Goal: Transaction & Acquisition: Purchase product/service

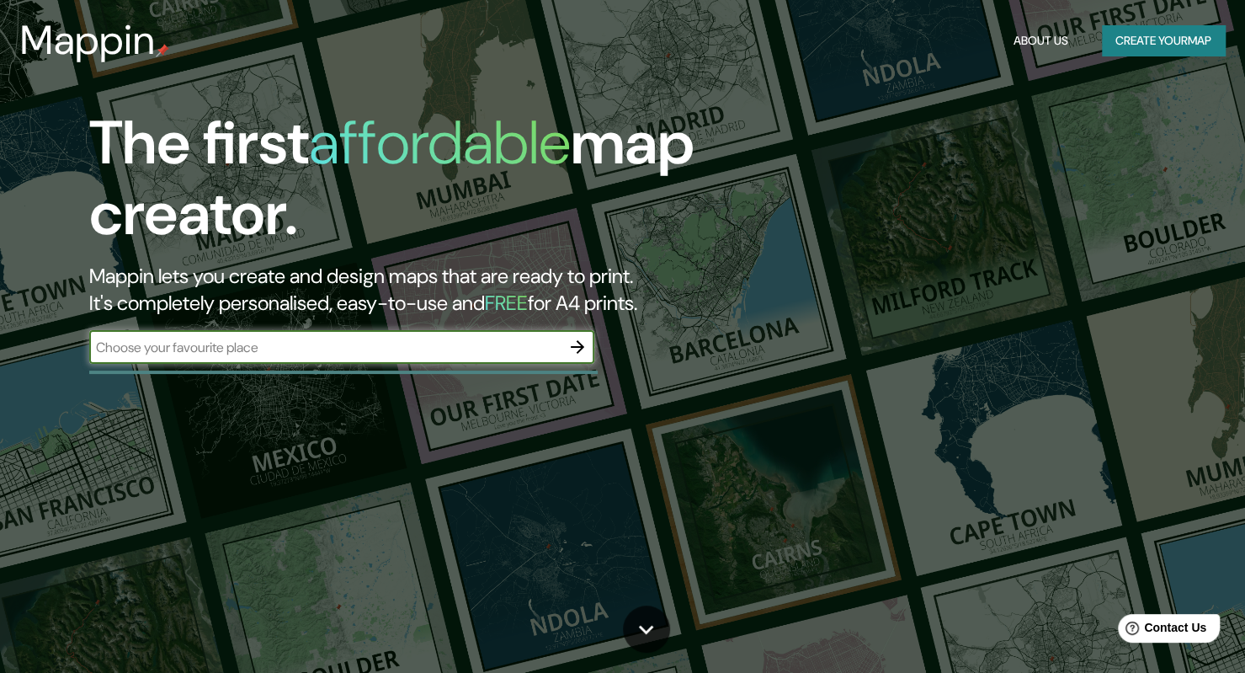
click at [311, 327] on div "The first affordable map creator. Mappin lets you create and design maps that a…" at bounding box center [400, 244] width 747 height 273
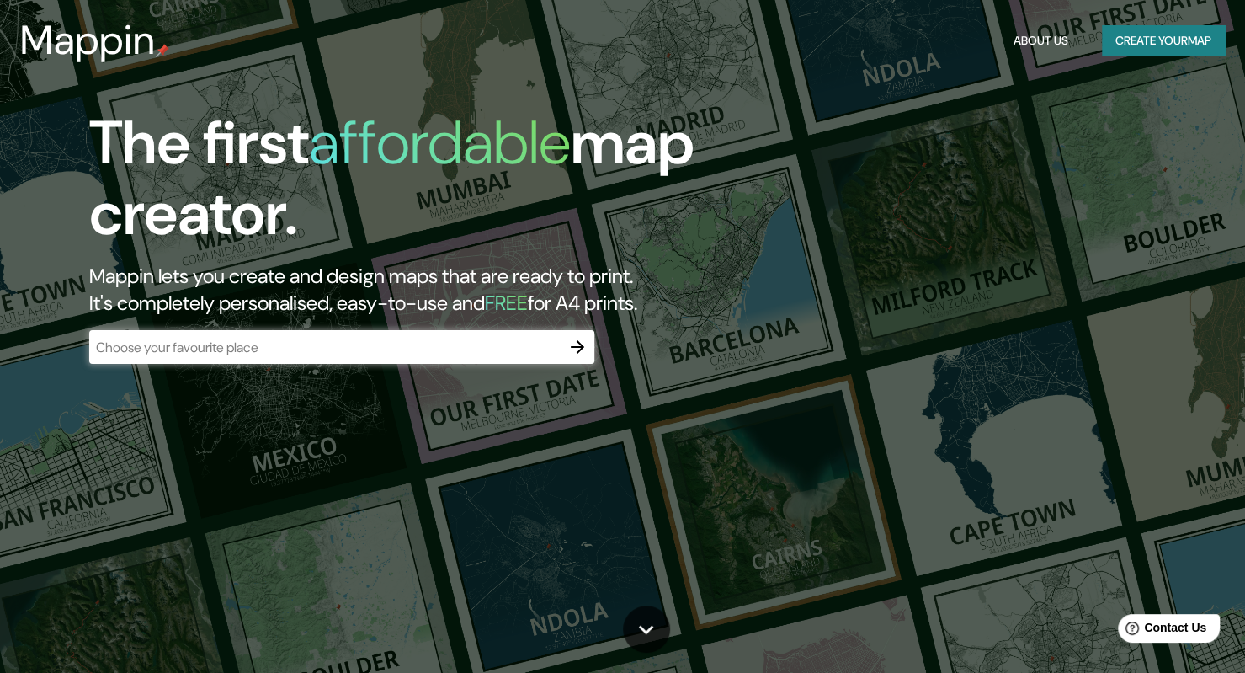
click at [315, 346] on input "text" at bounding box center [324, 347] width 471 height 19
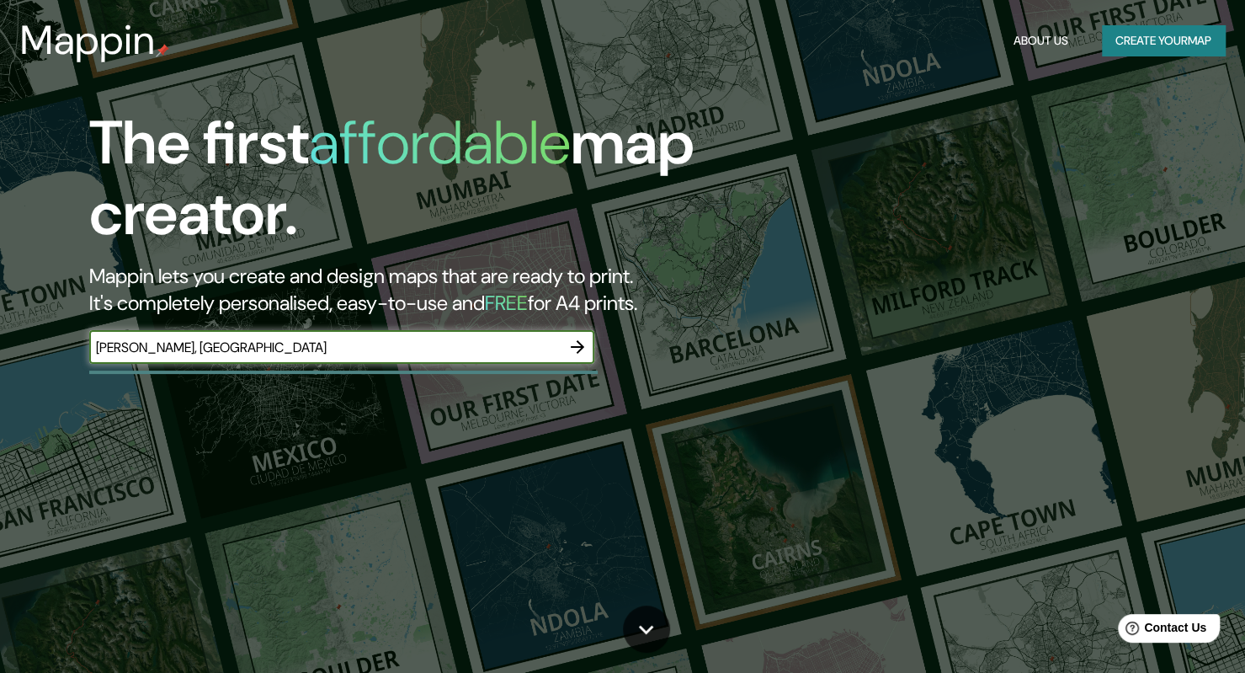
type input "warnes, bolivia"
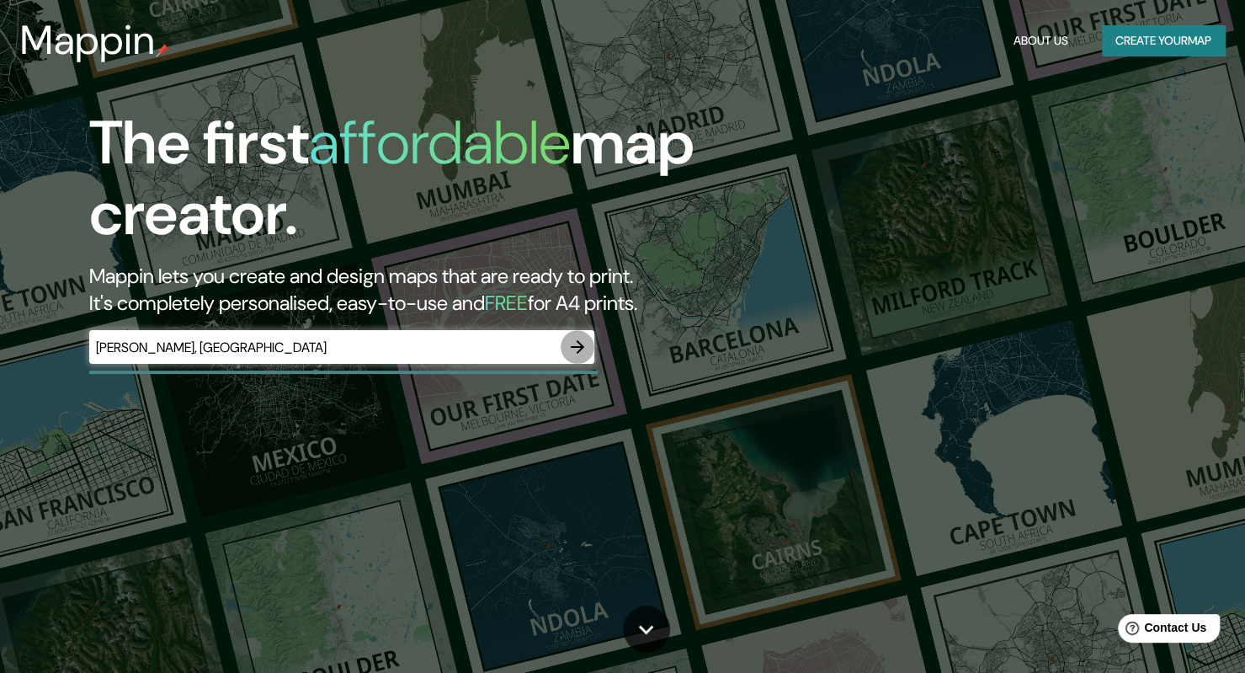
click at [577, 349] on icon "button" at bounding box center [577, 347] width 20 height 20
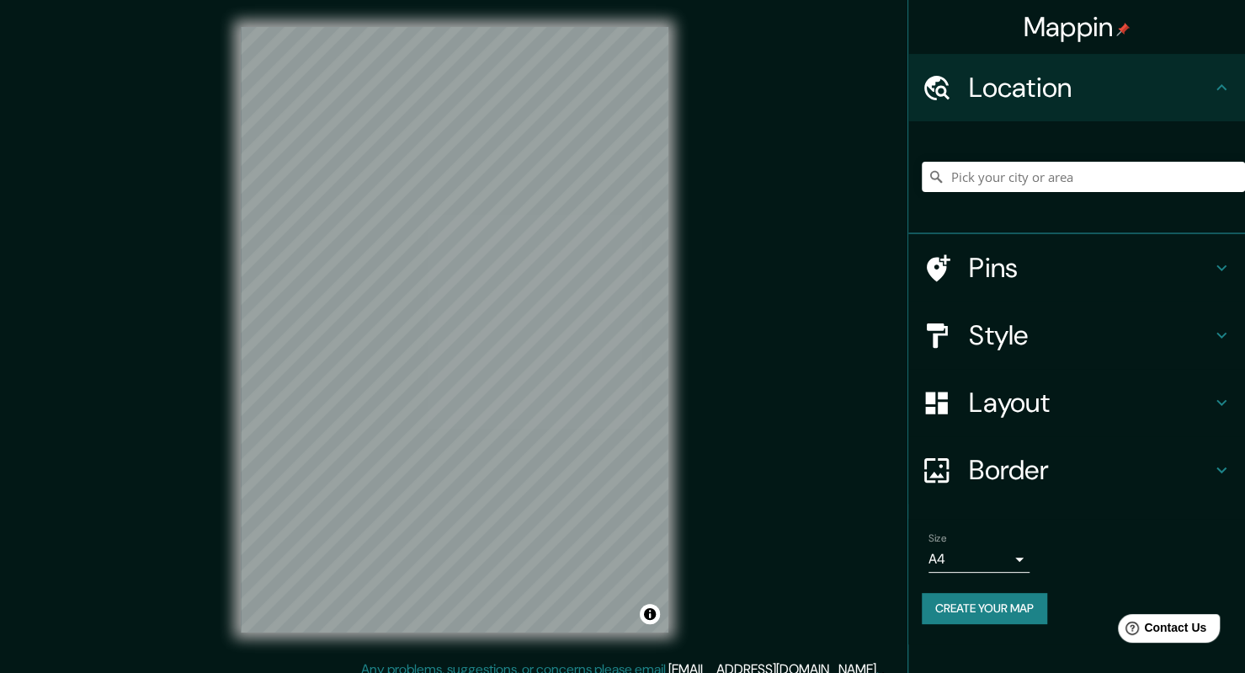
click at [983, 267] on h4 "Pins" at bounding box center [1090, 268] width 242 height 34
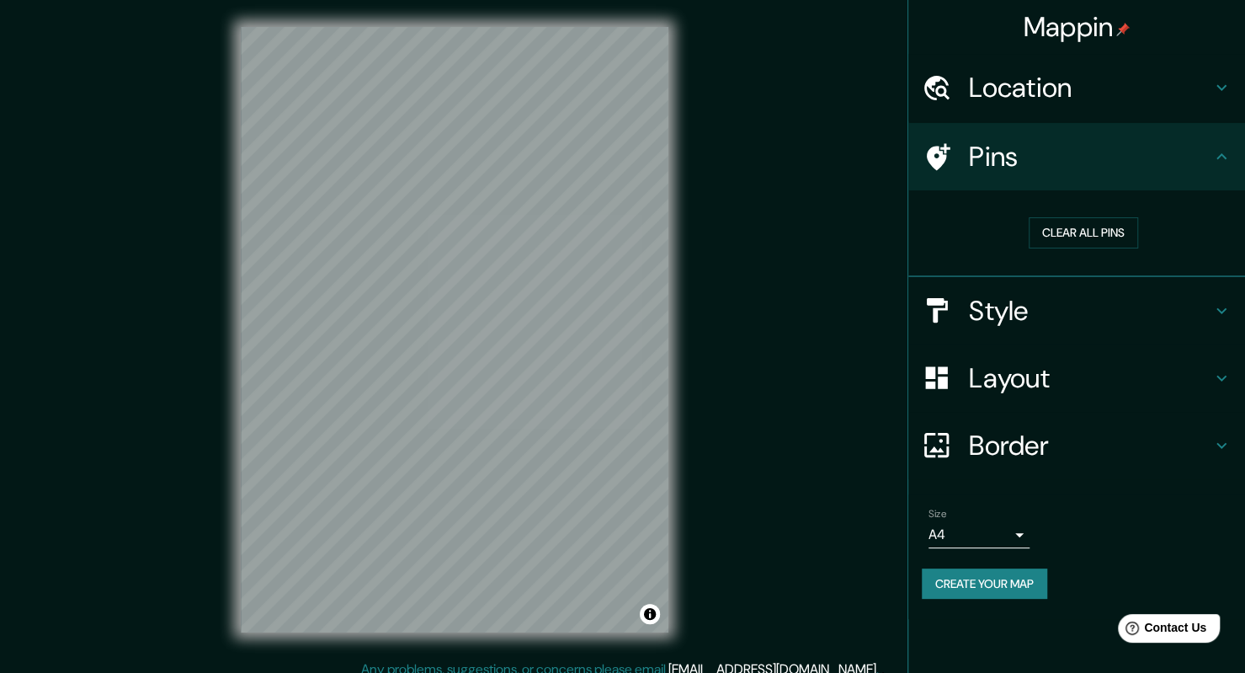
click at [1039, 173] on h4 "Pins" at bounding box center [1090, 157] width 242 height 34
click at [1220, 92] on icon at bounding box center [1221, 87] width 20 height 20
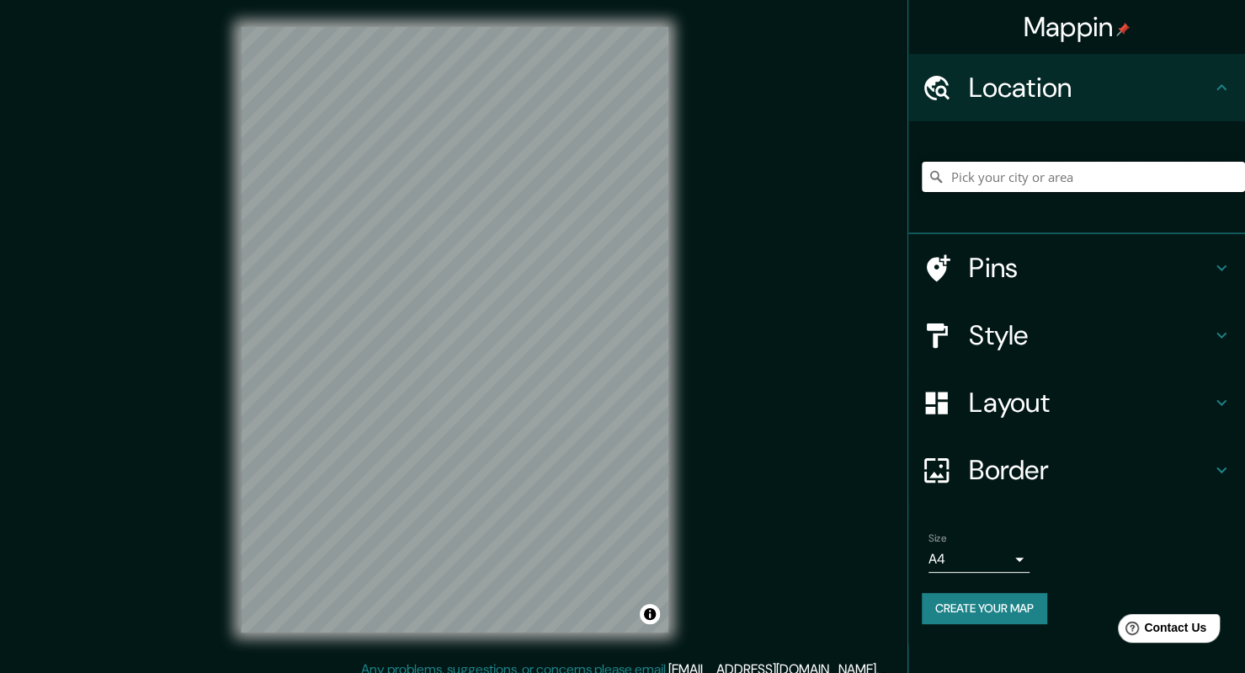
click at [1119, 176] on input "Pick your city or area" at bounding box center [1083, 177] width 323 height 30
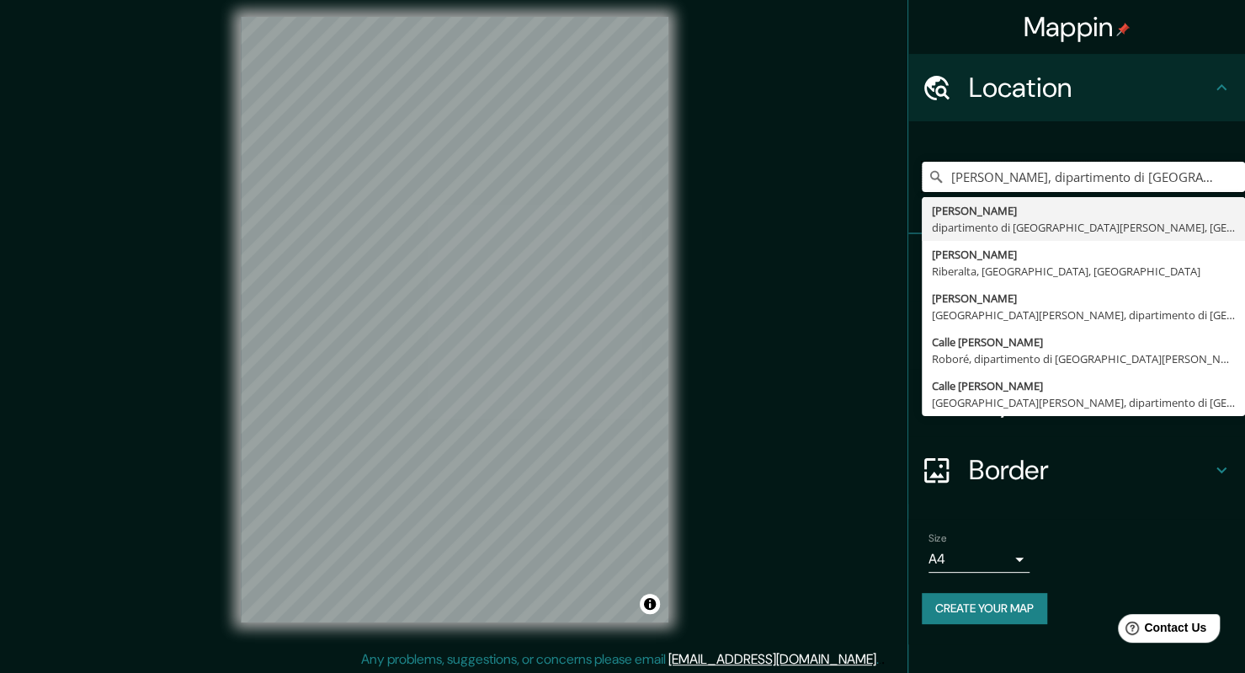
scroll to position [13, 0]
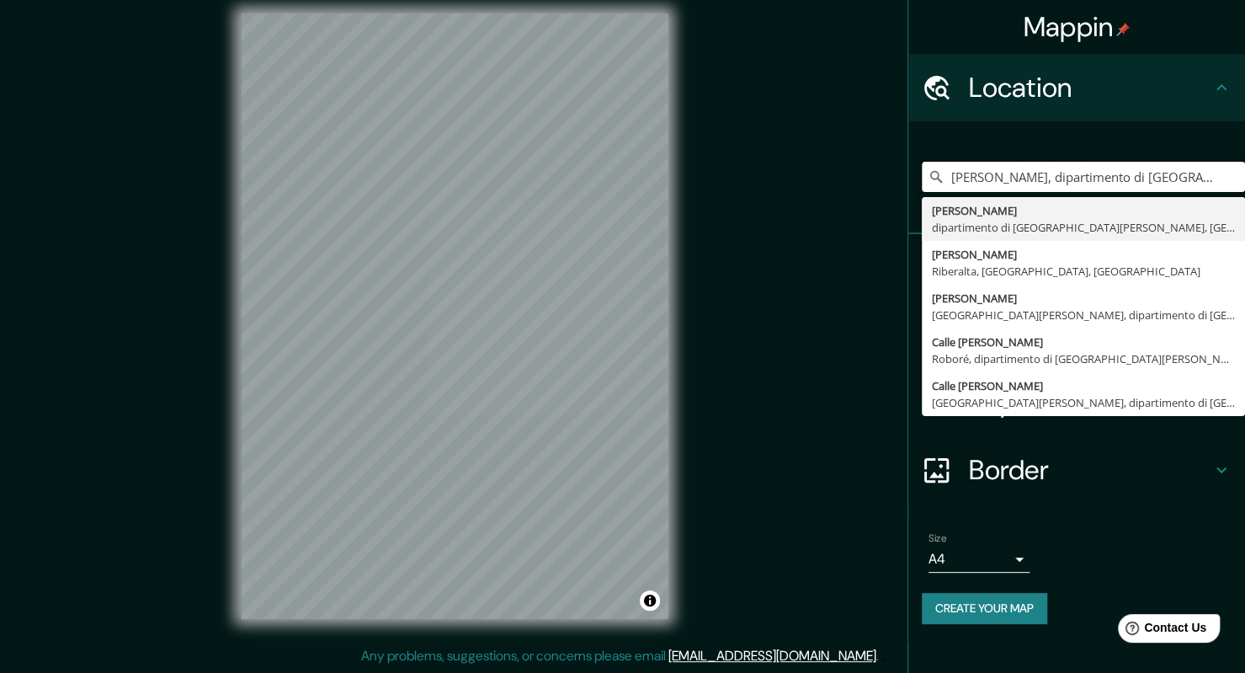
type input "Warnes, dipartimento di Santa Cruz, Bolivia"
click at [1208, 143] on div "Warnes, dipartimento di Santa Cruz, Bolivia Warnes dipartimento di Santa Cruz, …" at bounding box center [1083, 177] width 323 height 84
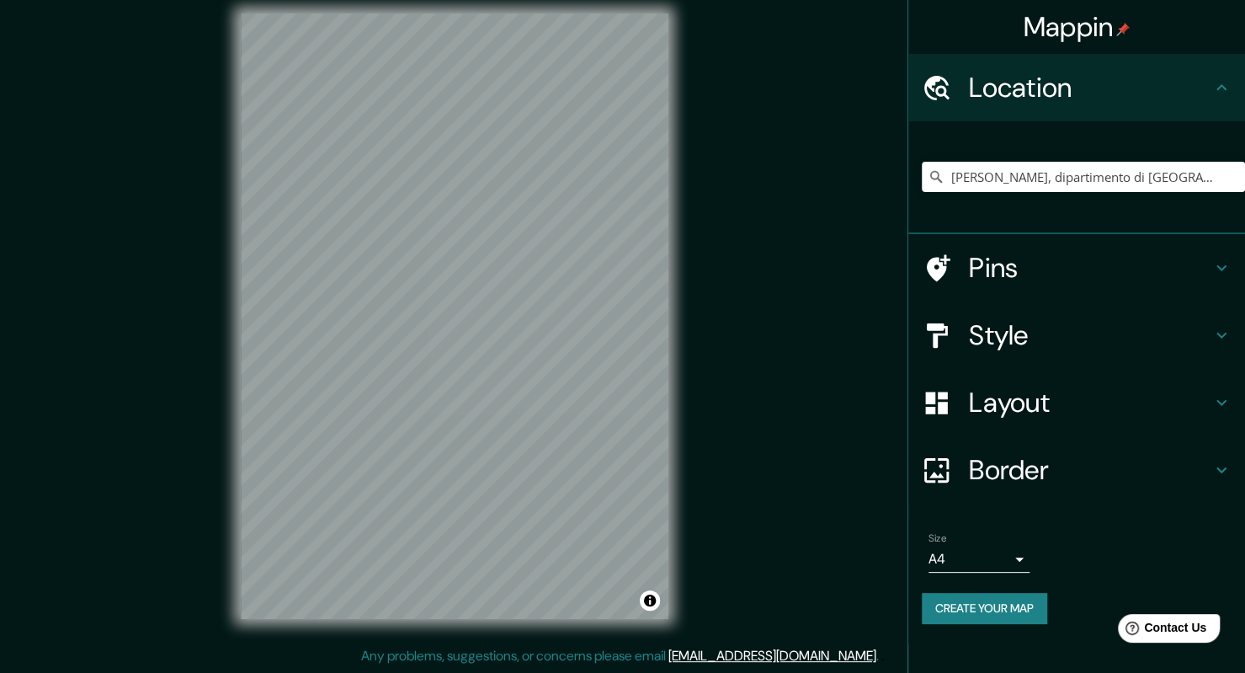
click at [1227, 327] on icon at bounding box center [1221, 335] width 20 height 20
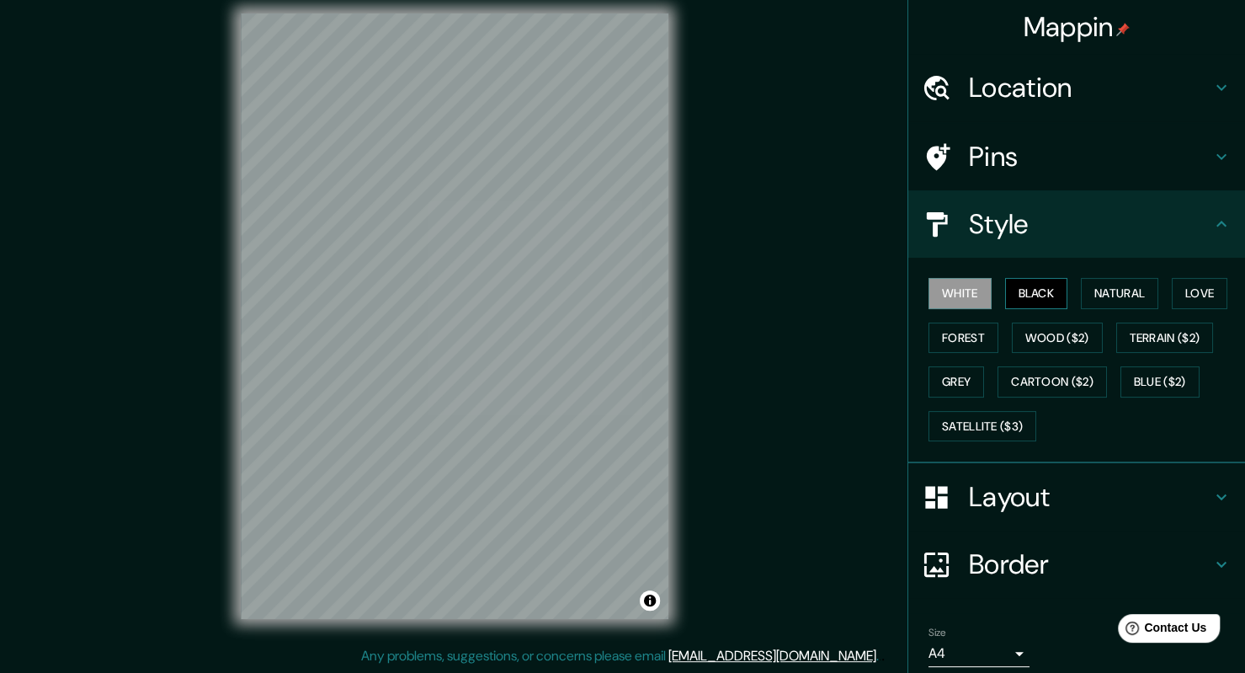
click at [1005, 290] on button "Black" at bounding box center [1036, 293] width 63 height 31
click at [1115, 302] on button "Natural" at bounding box center [1119, 293] width 77 height 31
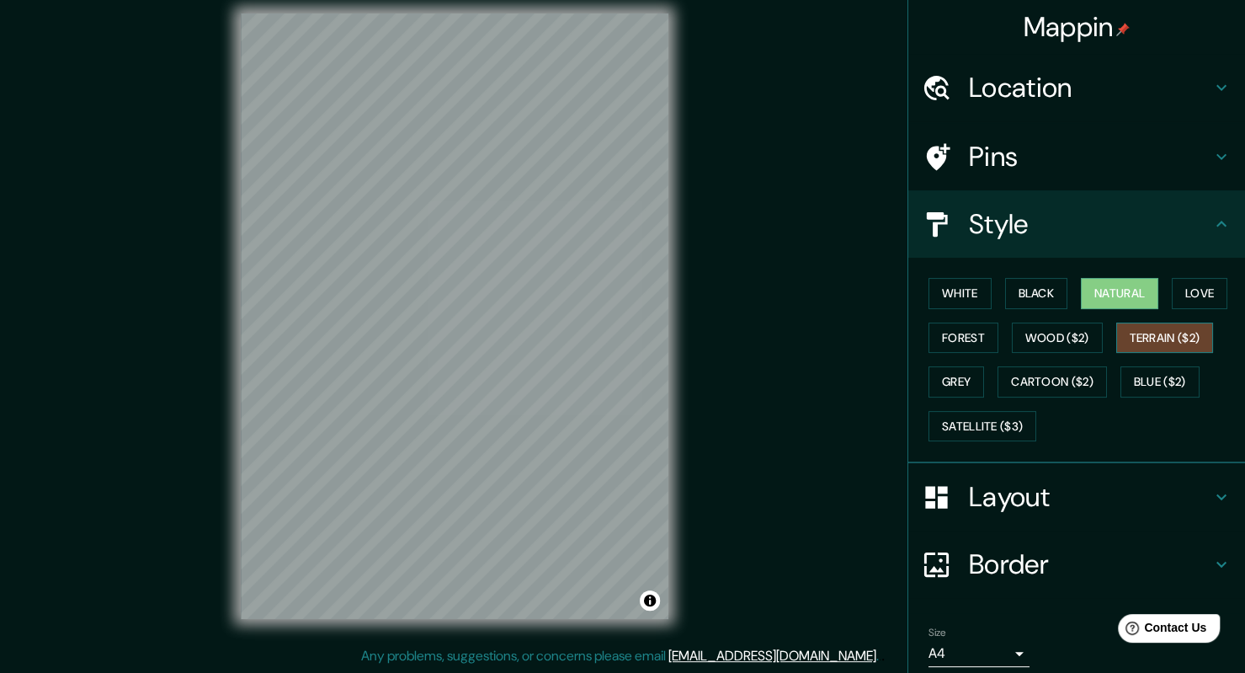
click at [1135, 332] on button "Terrain ($2)" at bounding box center [1165, 337] width 98 height 31
click at [1182, 283] on button "Love" at bounding box center [1200, 293] width 56 height 31
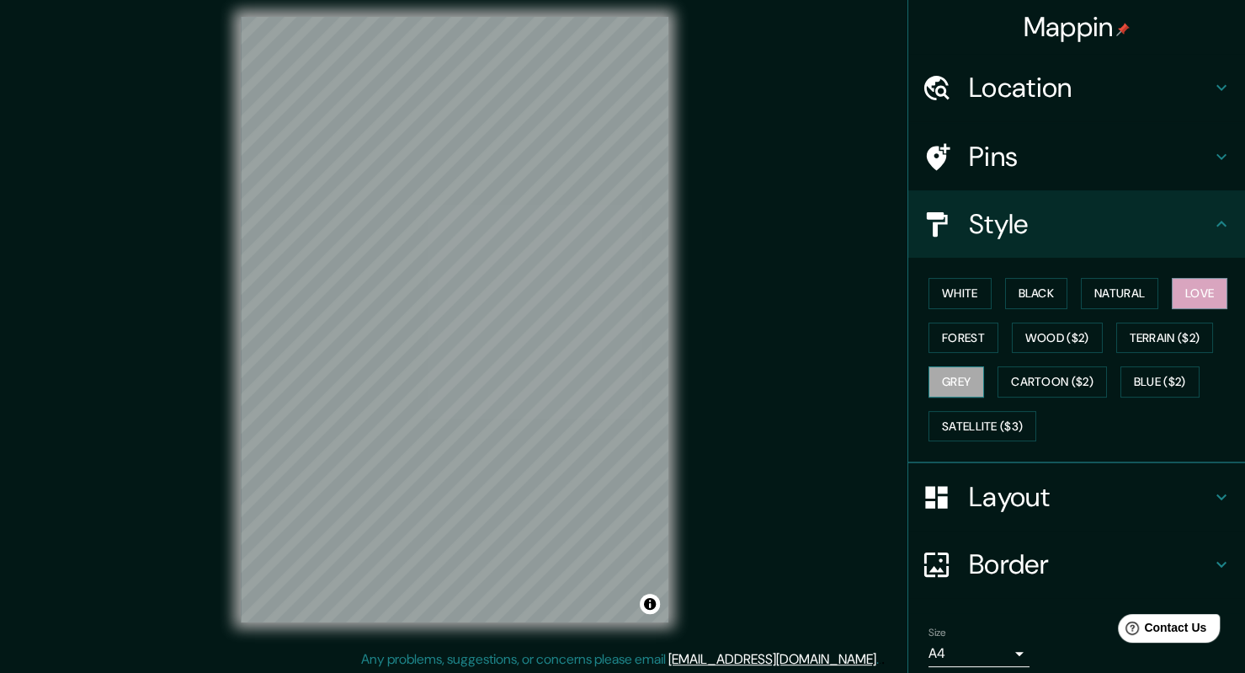
scroll to position [9, 0]
click at [939, 416] on button "Satellite ($3)" at bounding box center [982, 426] width 108 height 31
click at [962, 380] on button "Grey" at bounding box center [956, 381] width 56 height 31
click at [971, 290] on button "White" at bounding box center [959, 293] width 63 height 31
click at [1210, 239] on div "Style" at bounding box center [1076, 223] width 337 height 67
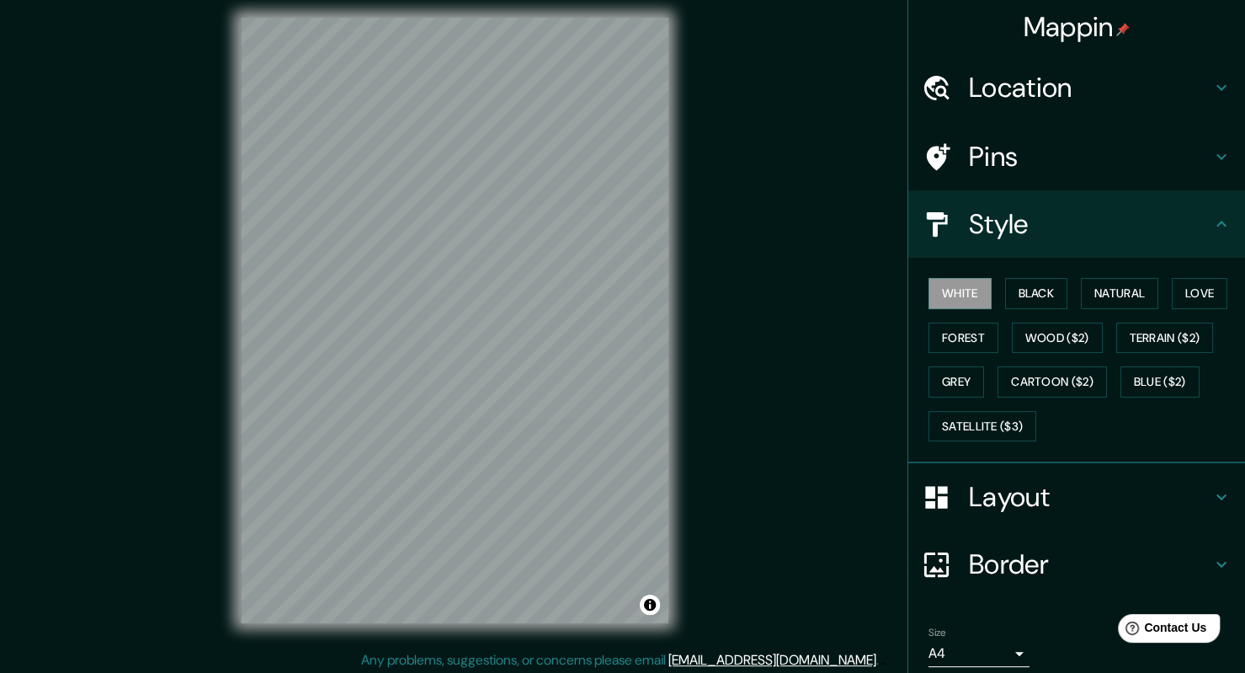
click at [1211, 220] on icon at bounding box center [1221, 224] width 20 height 20
click at [1211, 491] on icon at bounding box center [1221, 497] width 20 height 20
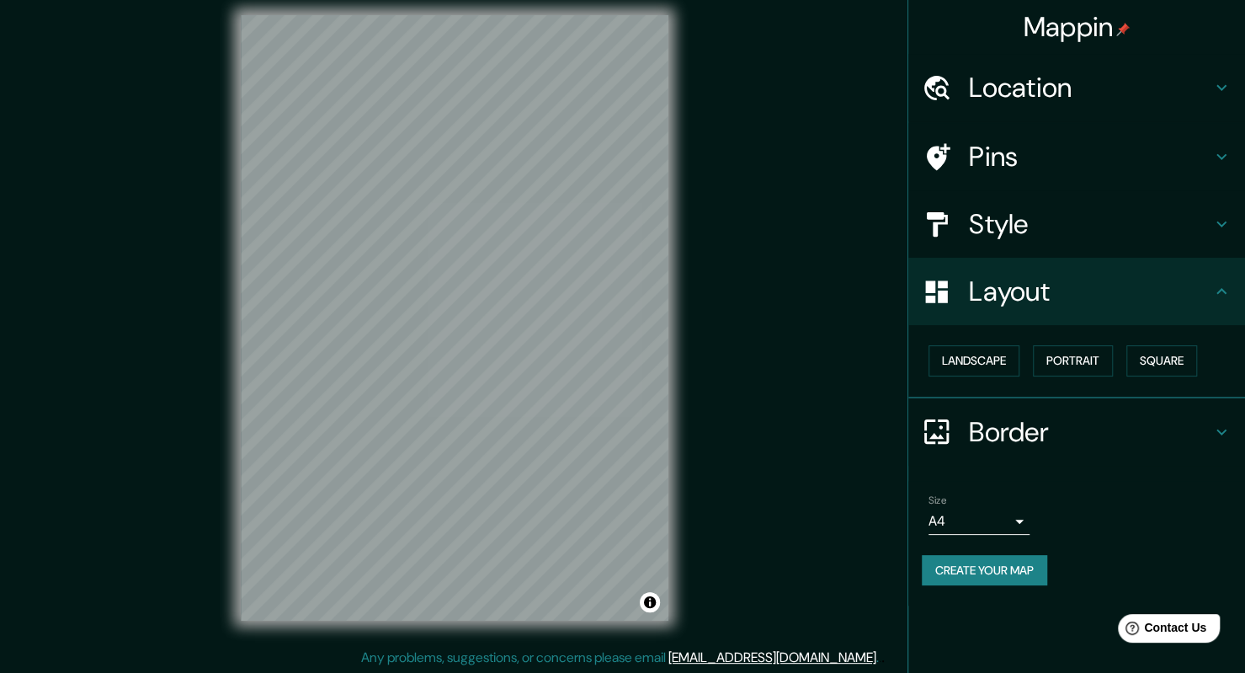
scroll to position [13, 0]
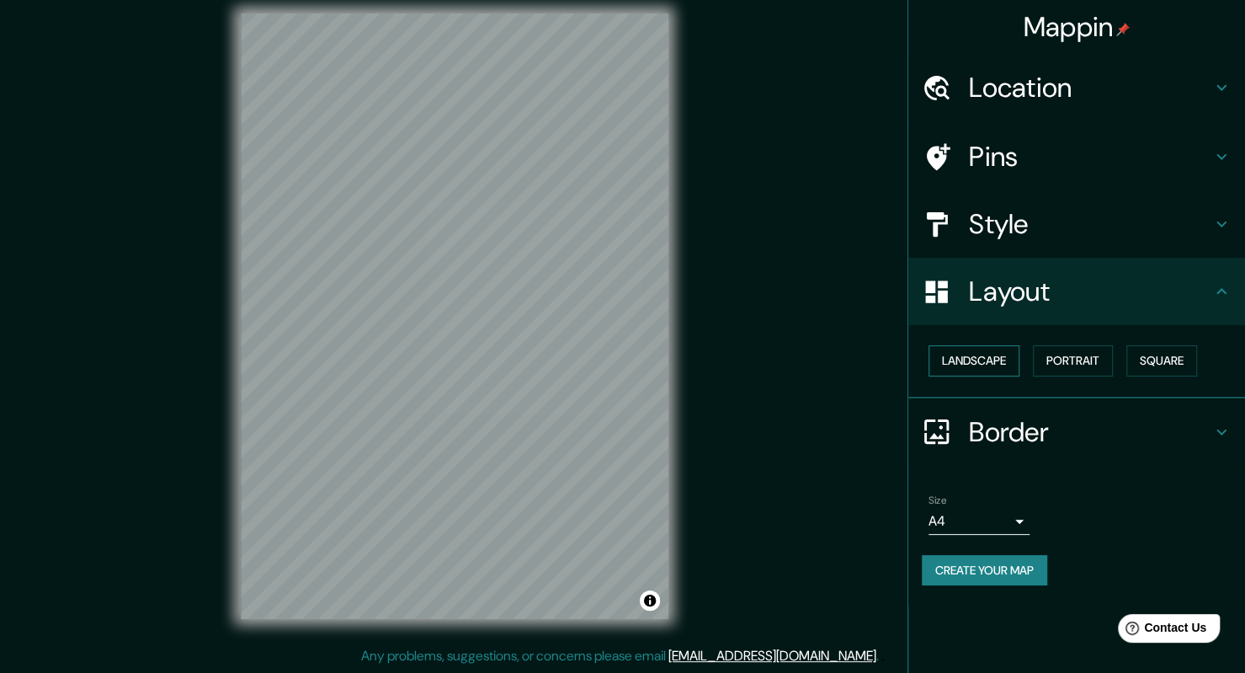
click at [1007, 359] on button "Landscape" at bounding box center [973, 360] width 91 height 31
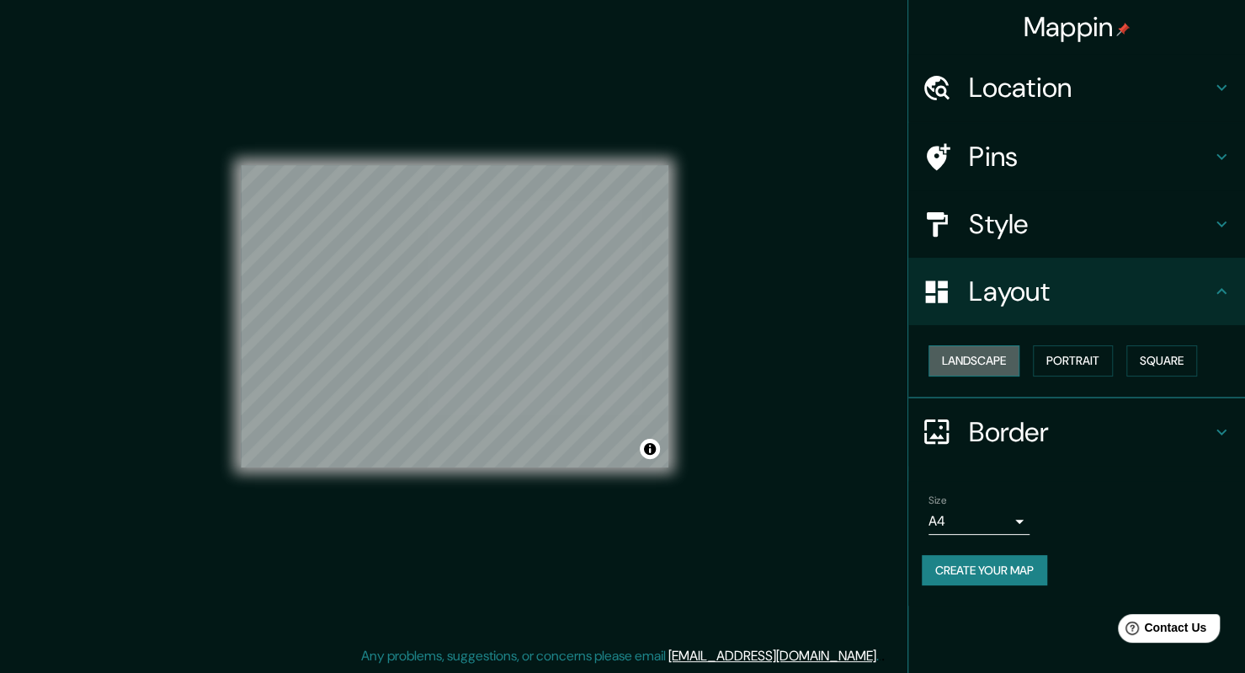
click at [1007, 359] on button "Landscape" at bounding box center [973, 360] width 91 height 31
click at [1080, 352] on button "Portrait" at bounding box center [1073, 360] width 80 height 31
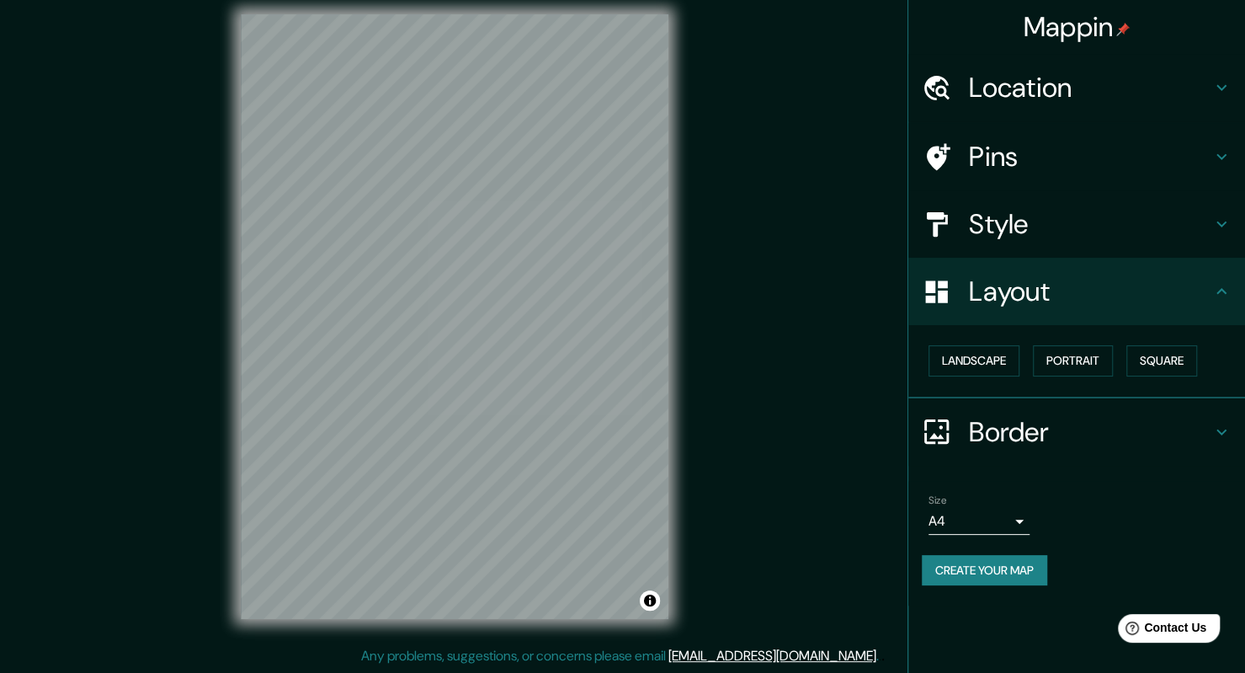
click at [1162, 377] on div "Landscape Portrait Square" at bounding box center [1083, 360] width 323 height 45
click at [1172, 363] on button "Square" at bounding box center [1161, 360] width 71 height 31
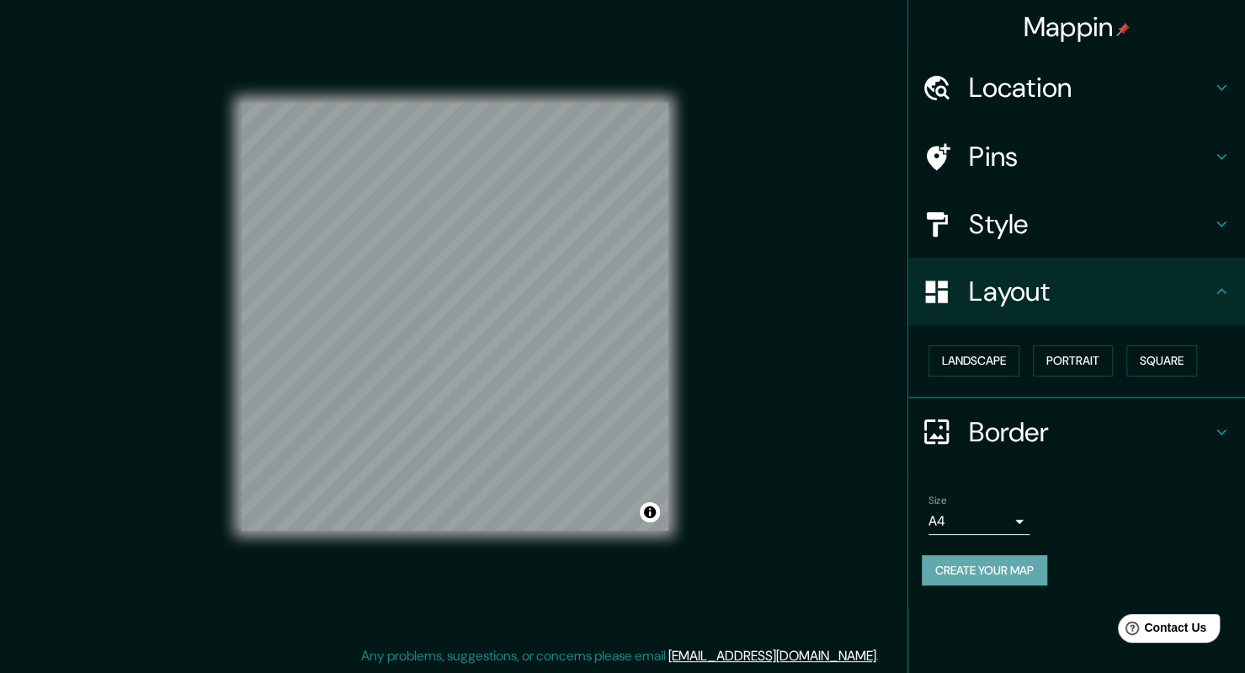
click at [1037, 574] on button "Create your map" at bounding box center [984, 570] width 125 height 31
